Goal: Task Accomplishment & Management: Complete application form

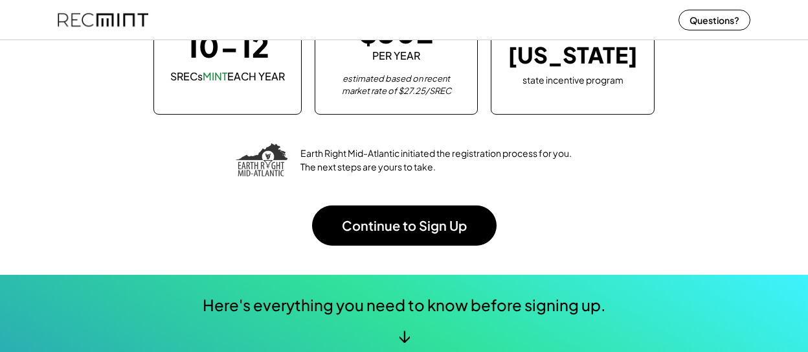
scroll to position [204, 0]
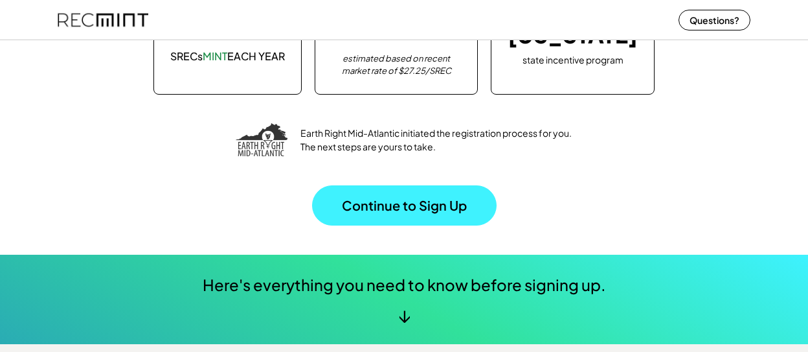
click at [441, 216] on button "Continue to Sign Up" at bounding box center [404, 205] width 185 height 40
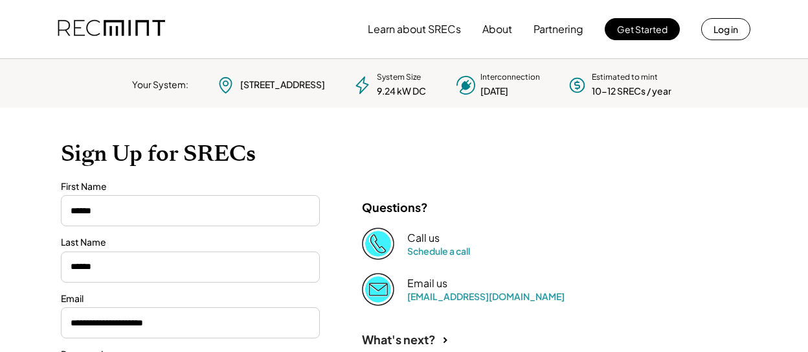
click at [111, 159] on h1 "Sign Up for SRECs" at bounding box center [404, 153] width 687 height 27
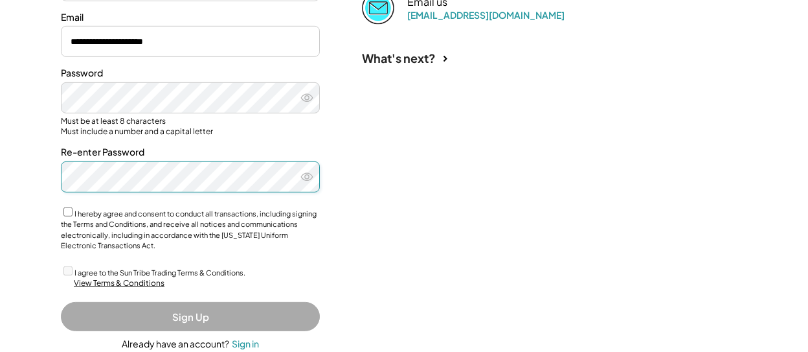
scroll to position [310, 0]
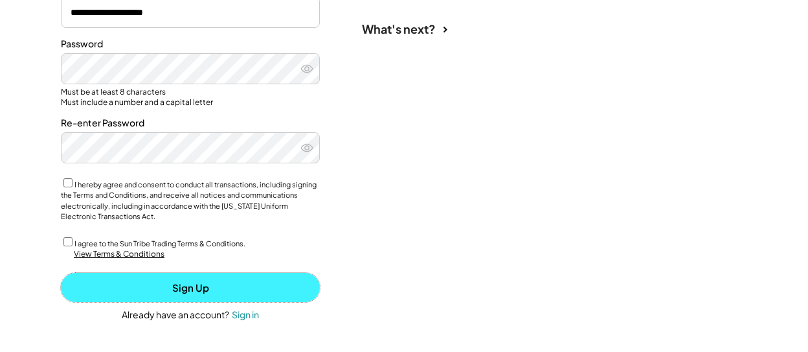
click at [182, 284] on button "Sign Up" at bounding box center [190, 287] width 259 height 29
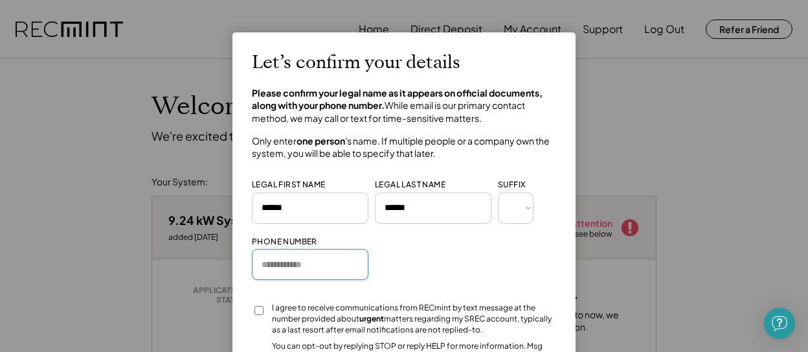
click at [290, 255] on input "input" at bounding box center [310, 264] width 117 height 31
type input "**********"
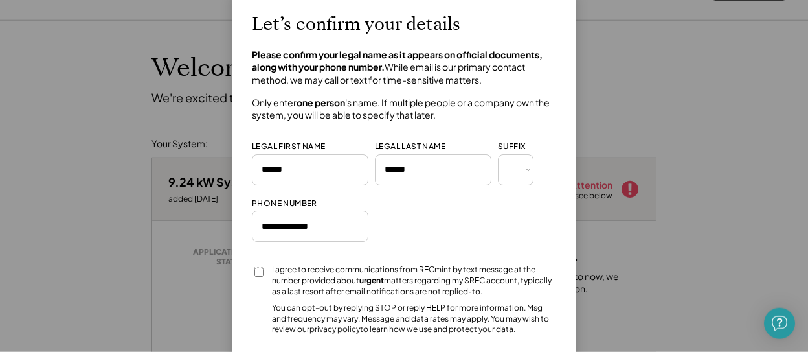
scroll to position [68, 0]
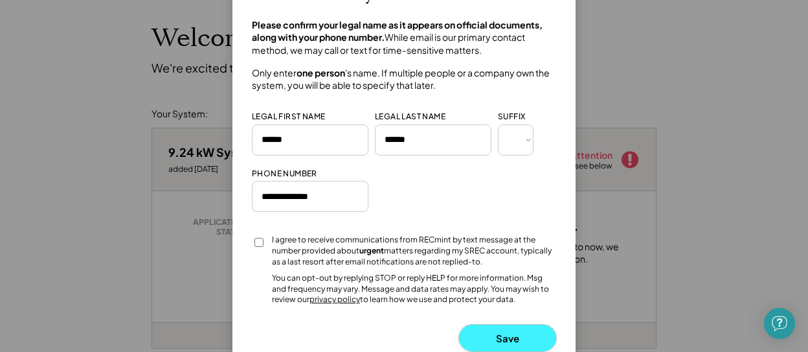
click at [503, 336] on button "Save" at bounding box center [507, 338] width 97 height 27
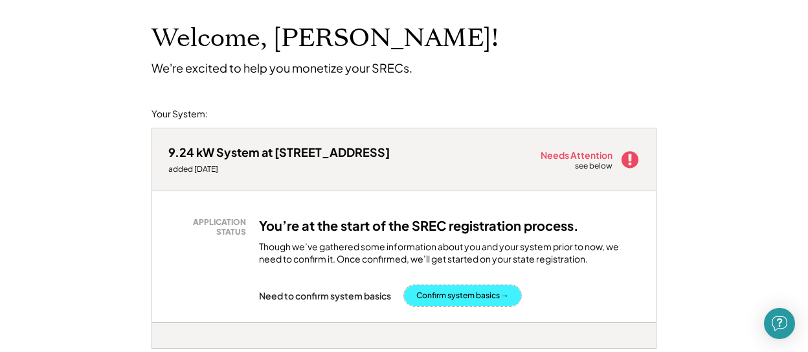
click at [473, 299] on button "Confirm system basics →" at bounding box center [462, 295] width 117 height 21
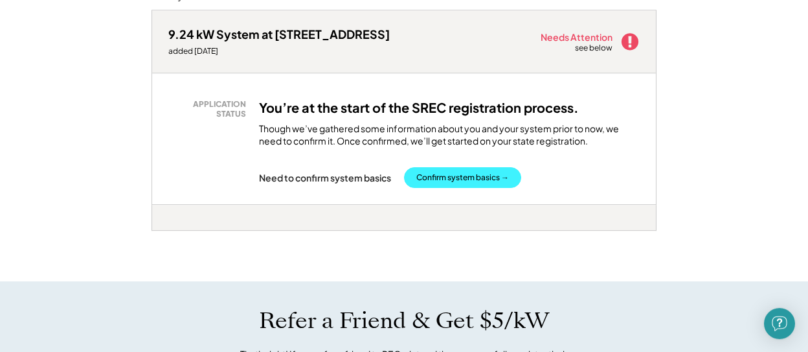
scroll to position [204, 0]
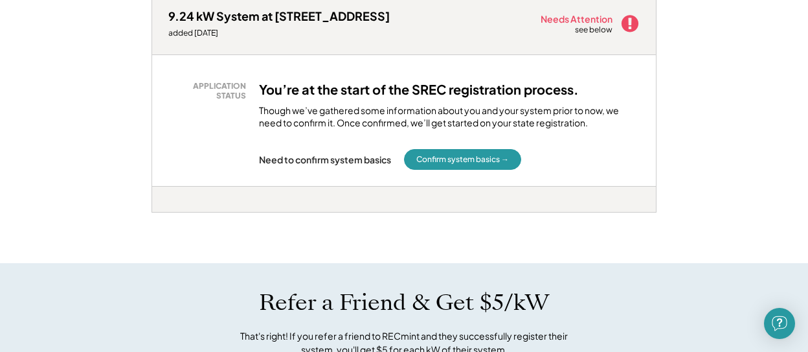
click at [392, 251] on div "9.24 kW System at 1116 Briar Ridge Pl added 10/08/25 Needs Attention see below …" at bounding box center [404, 121] width 505 height 286
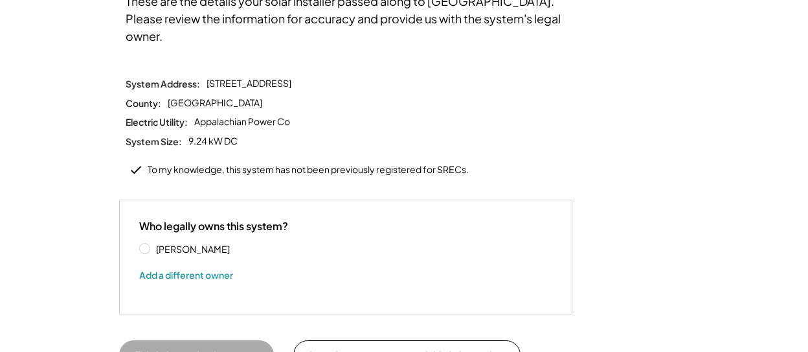
scroll to position [204, 0]
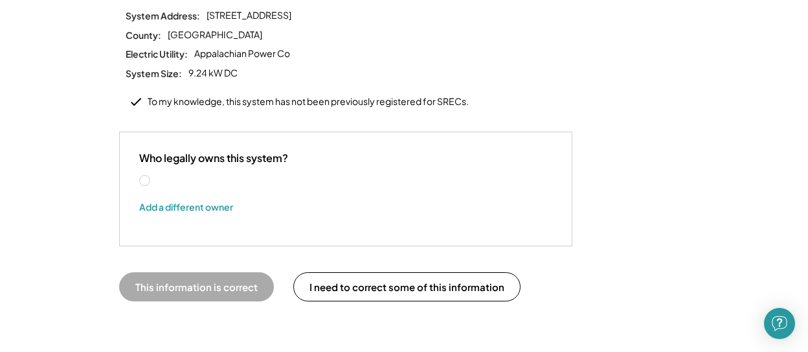
click at [161, 176] on label "[PERSON_NAME]" at bounding box center [210, 180] width 117 height 9
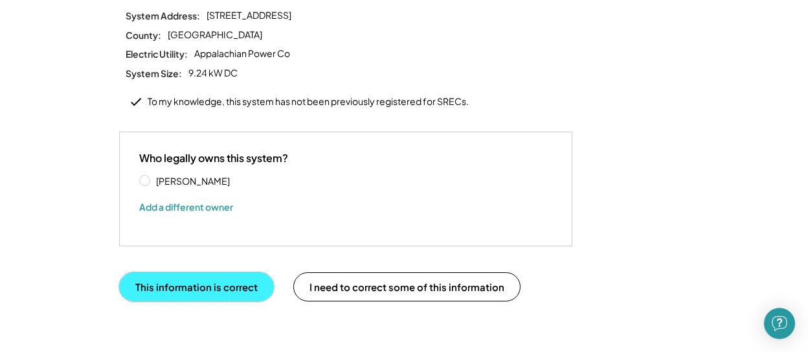
click at [225, 273] on button "This information is correct" at bounding box center [196, 286] width 155 height 29
